Goal: Task Accomplishment & Management: Use online tool/utility

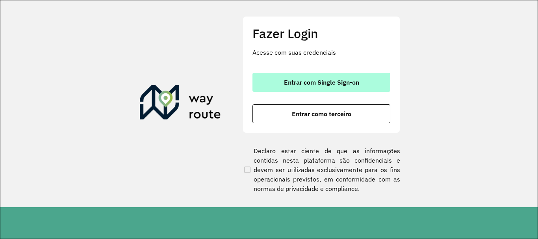
click at [312, 85] on span "Entrar com Single Sign-on" at bounding box center [321, 82] width 75 height 6
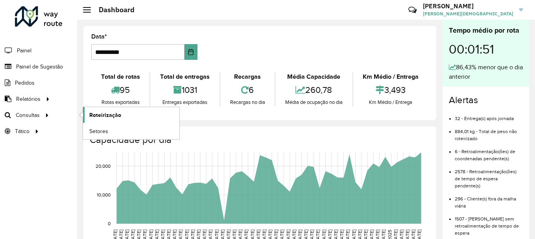
click at [106, 113] on span "Roteirização" at bounding box center [105, 115] width 32 height 8
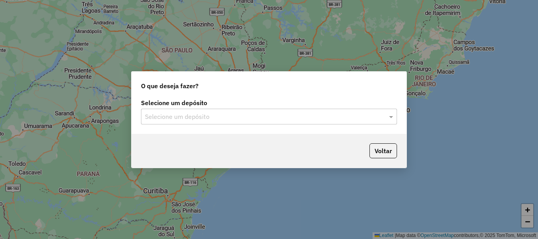
click at [314, 121] on input "text" at bounding box center [261, 116] width 232 height 9
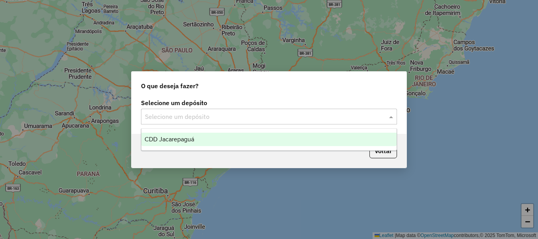
click at [199, 144] on div "CDD Jacarepaguá" at bounding box center [268, 139] width 255 height 13
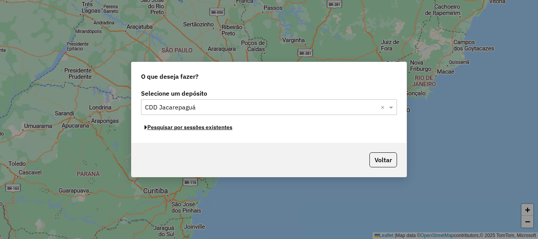
click at [222, 127] on button "Pesquisar por sessões existentes" at bounding box center [188, 127] width 95 height 12
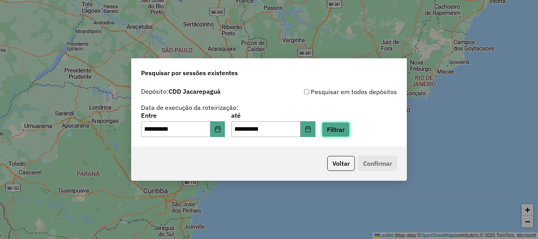
click at [349, 129] on button "Filtrar" at bounding box center [336, 129] width 28 height 15
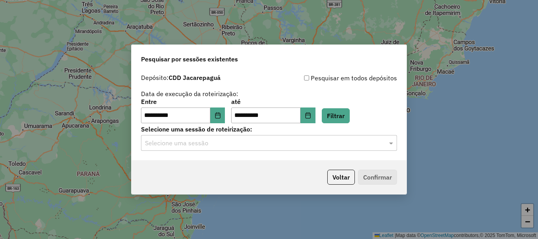
click at [379, 144] on div at bounding box center [269, 143] width 256 height 10
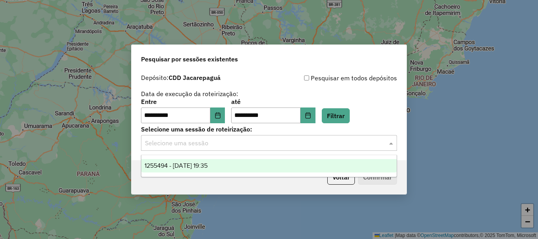
click at [203, 166] on span "1255494 - [DATE] 19:35" at bounding box center [175, 165] width 63 height 7
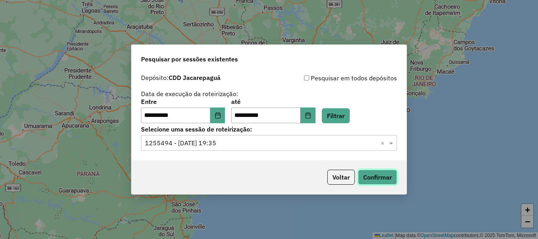
click at [394, 176] on button "Confirmar" at bounding box center [377, 177] width 39 height 15
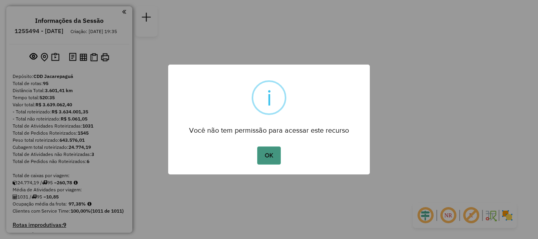
click at [265, 155] on button "OK" at bounding box center [268, 155] width 23 height 18
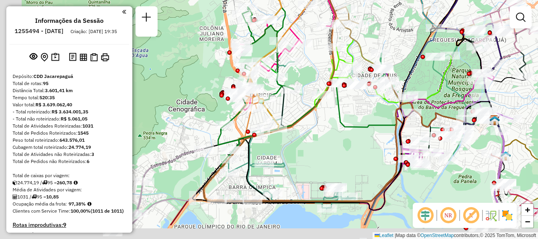
drag, startPoint x: 288, startPoint y: 166, endPoint x: 314, endPoint y: 124, distance: 49.3
click at [329, 128] on div "Janela de atendimento Grade de atendimento Capacidade Transportadoras Veículos …" at bounding box center [269, 119] width 538 height 239
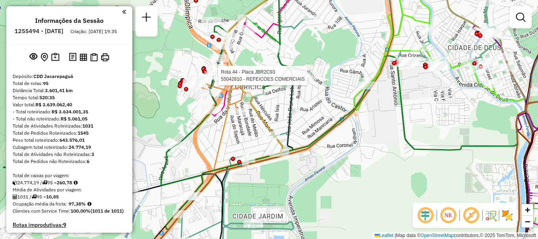
select select "**********"
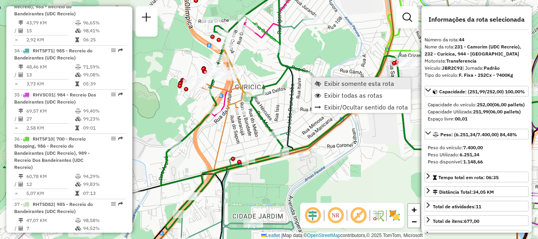
scroll to position [2292, 0]
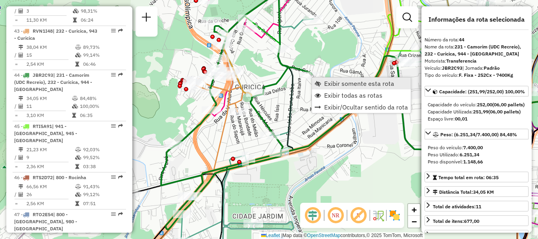
click at [320, 81] on span "Exibir somente esta rota" at bounding box center [317, 83] width 6 height 6
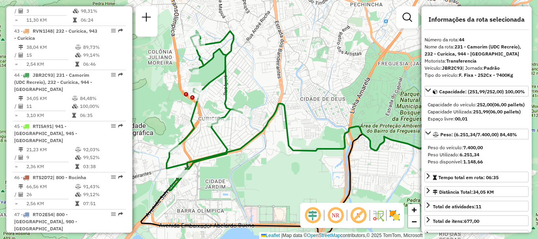
drag, startPoint x: 241, startPoint y: 81, endPoint x: 269, endPoint y: 93, distance: 30.5
click at [271, 94] on div "Janela de atendimento Grade de atendimento Capacidade Transportadoras Veículos …" at bounding box center [269, 119] width 538 height 239
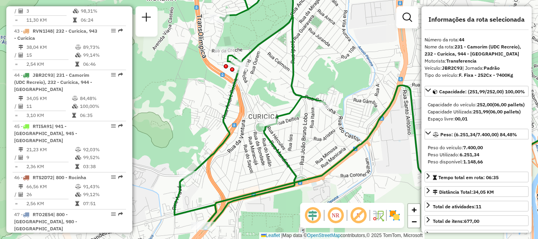
drag, startPoint x: 212, startPoint y: 63, endPoint x: 257, endPoint y: 26, distance: 58.3
click at [257, 27] on div "Janela de atendimento Grade de atendimento Capacidade Transportadoras Veículos …" at bounding box center [269, 119] width 538 height 239
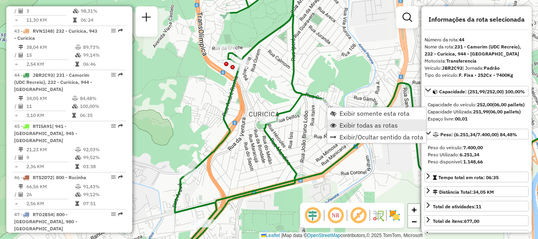
click at [340, 124] on span "Exibir todas as rotas" at bounding box center [368, 125] width 58 height 6
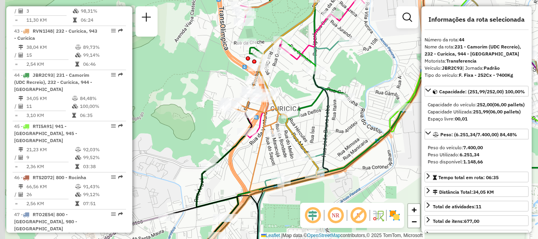
drag, startPoint x: 315, startPoint y: 140, endPoint x: 332, endPoint y: 130, distance: 19.4
click at [334, 134] on div "Janela de atendimento Grade de atendimento Capacidade Transportadoras Veículos …" at bounding box center [269, 119] width 538 height 239
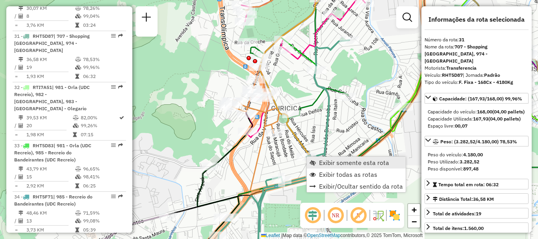
scroll to position [1655, 0]
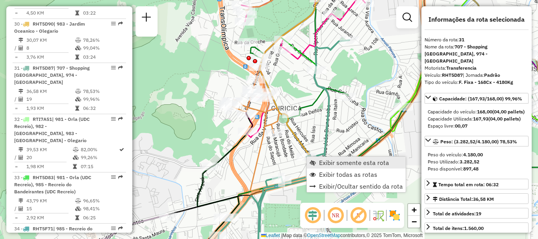
click at [315, 161] on span "Exibir somente esta rota" at bounding box center [312, 162] width 6 height 6
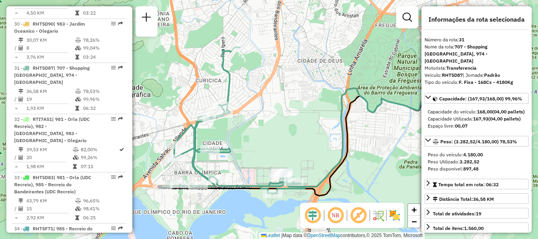
drag, startPoint x: 226, startPoint y: 137, endPoint x: 256, endPoint y: 139, distance: 30.4
click at [256, 139] on div "Janela de atendimento Grade de atendimento Capacidade Transportadoras Veículos …" at bounding box center [269, 119] width 538 height 239
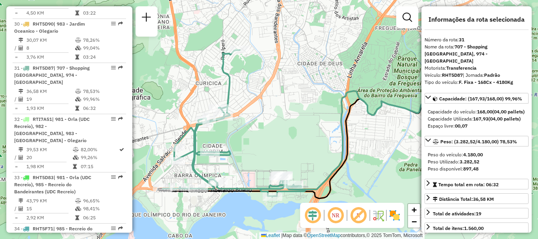
drag, startPoint x: 262, startPoint y: 37, endPoint x: 259, endPoint y: 60, distance: 23.1
click at [262, 50] on div "Janela de atendimento Grade de atendimento Capacidade Transportadoras Veículos …" at bounding box center [269, 119] width 538 height 239
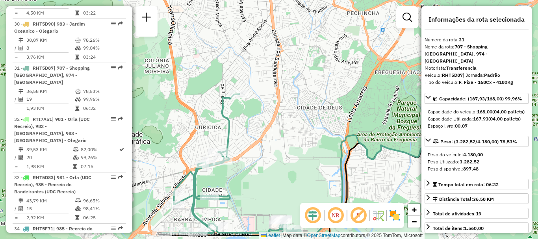
drag, startPoint x: 259, startPoint y: 100, endPoint x: 259, endPoint y: 124, distance: 24.0
click at [259, 124] on div "Janela de atendimento Grade de atendimento Capacidade Transportadoras Veículos …" at bounding box center [269, 119] width 538 height 239
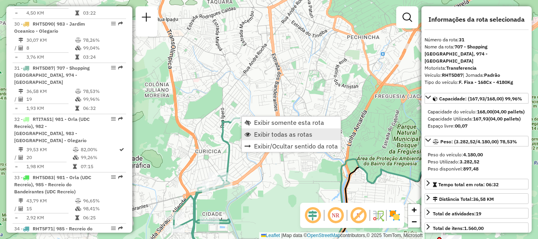
click at [258, 134] on span "Exibir todas as rotas" at bounding box center [283, 134] width 58 height 6
